Goal: Check status

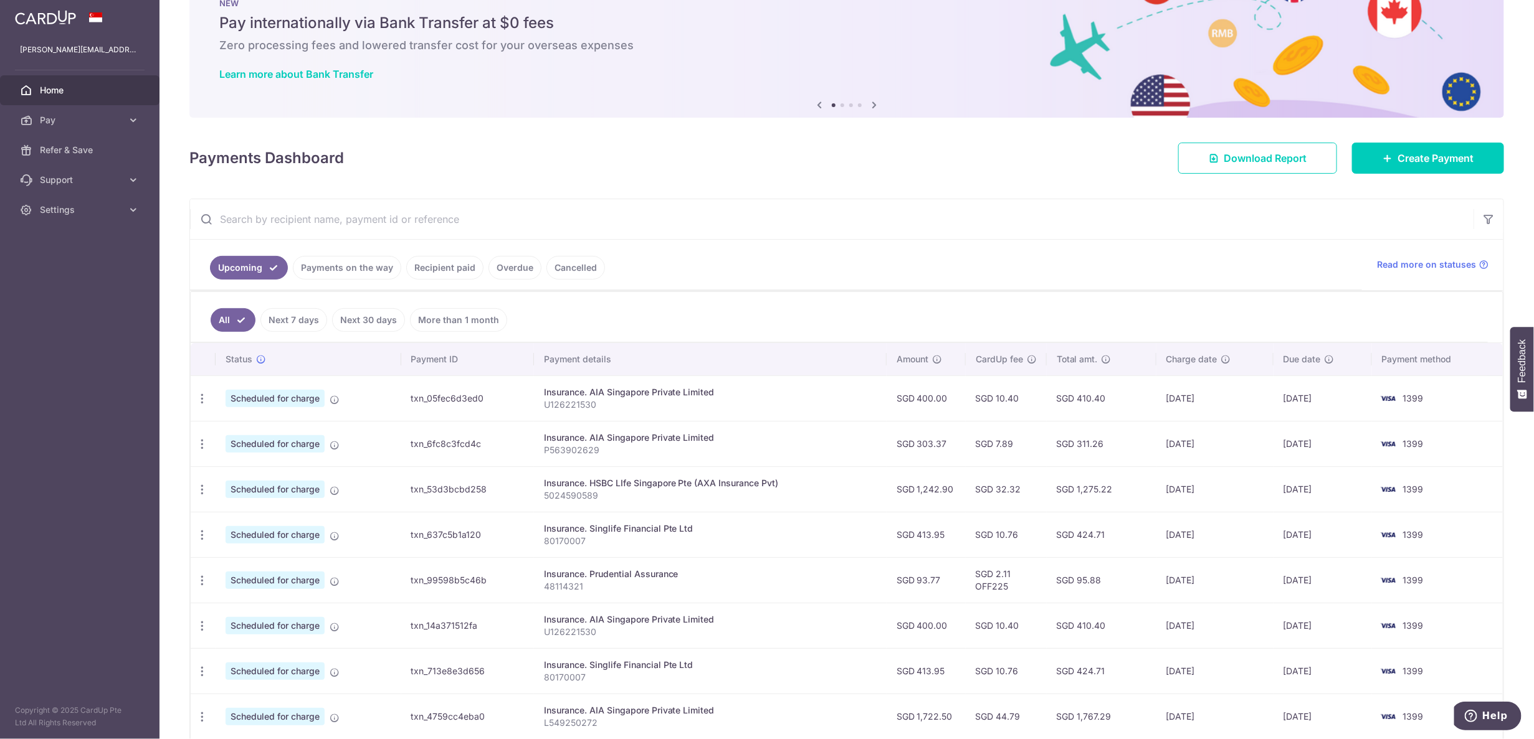
scroll to position [78, 0]
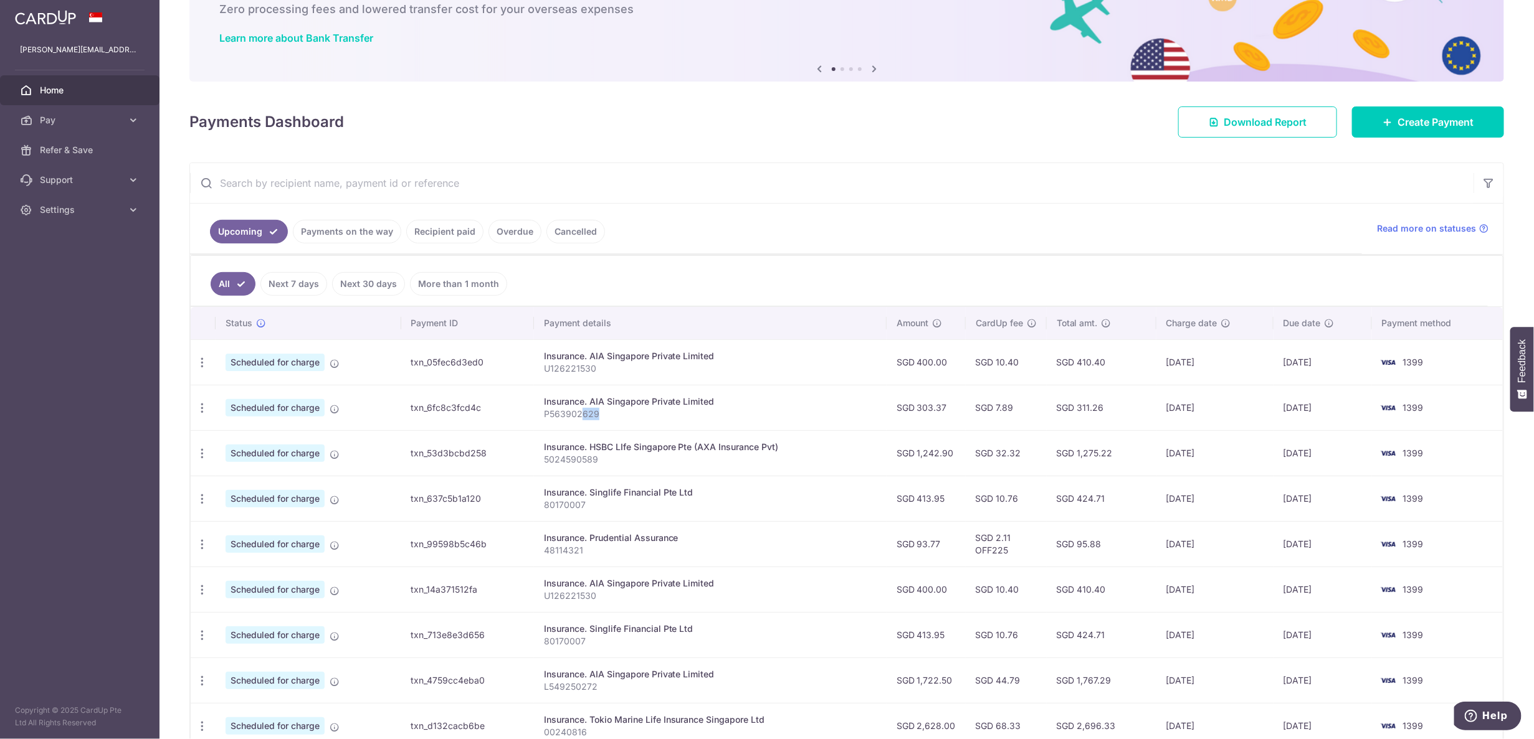
drag, startPoint x: 607, startPoint y: 419, endPoint x: 581, endPoint y: 419, distance: 26.2
click at [581, 419] on p "P563902629" at bounding box center [710, 414] width 333 height 12
click at [589, 419] on p "P563902629" at bounding box center [710, 414] width 333 height 12
